Goal: Find contact information: Find contact information

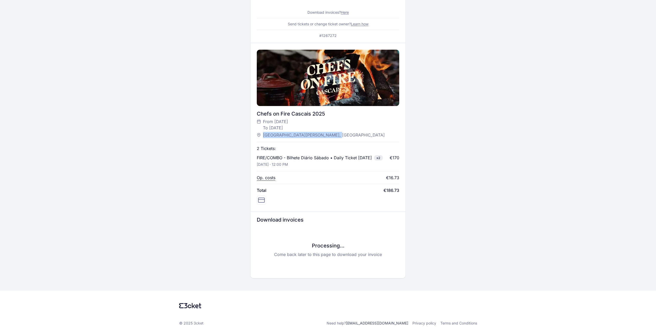
drag, startPoint x: 346, startPoint y: 5, endPoint x: 345, endPoint y: 10, distance: 5.0
click at [346, 10] on link "Here" at bounding box center [345, 12] width 8 height 4
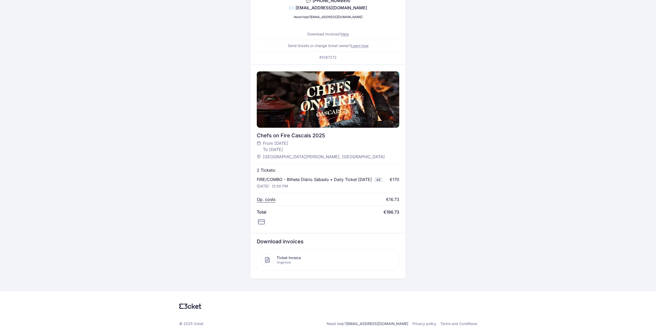
click at [290, 261] on span "Ticket Invoice" at bounding box center [289, 257] width 24 height 5
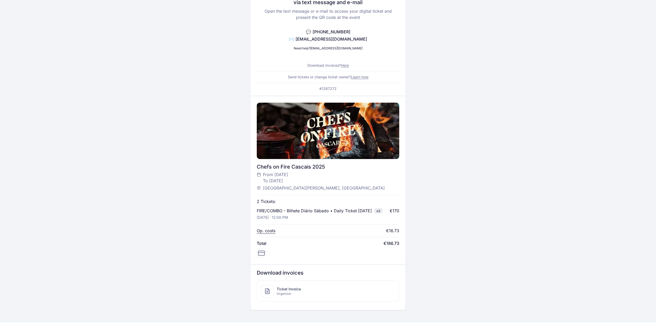
scroll to position [10, 0]
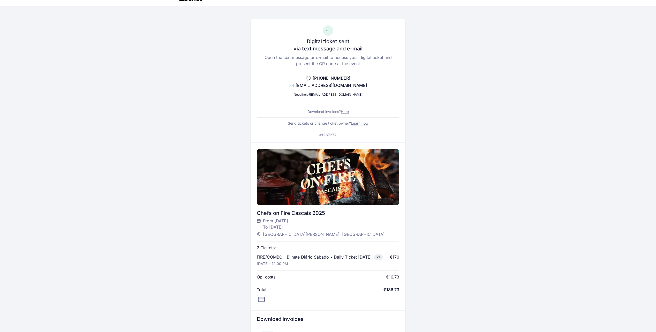
click at [274, 280] on p "Op. costs" at bounding box center [266, 277] width 19 height 6
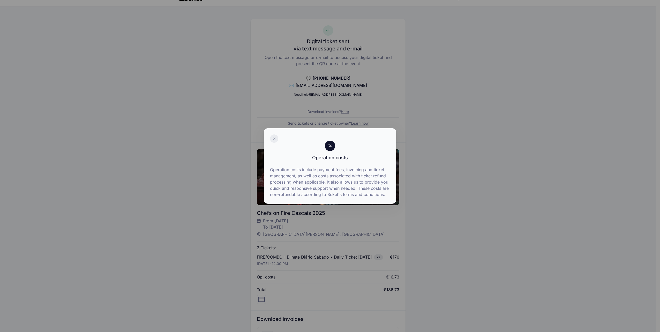
click at [273, 141] on div at bounding box center [274, 139] width 8 height 8
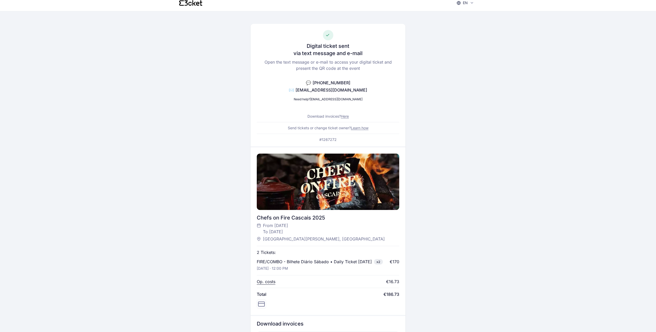
scroll to position [0, 0]
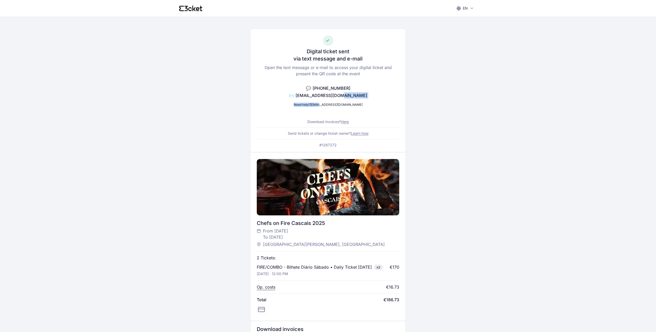
drag, startPoint x: 355, startPoint y: 102, endPoint x: 335, endPoint y: 104, distance: 20.2
click at [335, 104] on div "Digital ticket sent via text message and e-mail Open the text message or e-mail…" at bounding box center [328, 90] width 155 height 123
drag, startPoint x: 335, startPoint y: 104, endPoint x: 356, endPoint y: 106, distance: 21.1
click at [356, 106] on div "Digital ticket sent via text message and e-mail Open the text message or e-mail…" at bounding box center [328, 90] width 155 height 123
drag, startPoint x: 352, startPoint y: 105, endPoint x: 325, endPoint y: 107, distance: 27.0
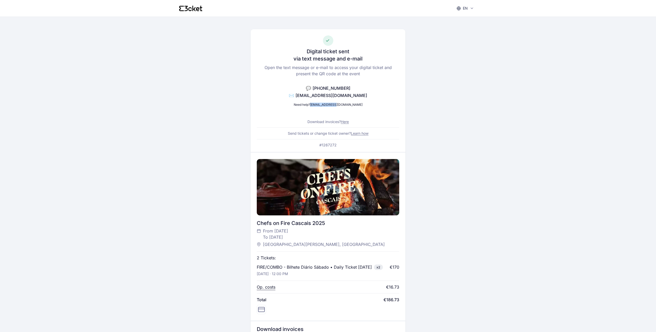
click at [325, 107] on div "Digital ticket sent via text message and e-mail Open the text message or e-mail…" at bounding box center [328, 90] width 155 height 123
copy link "[EMAIL_ADDRESS][DOMAIN_NAME]"
